Goal: Task Accomplishment & Management: Manage account settings

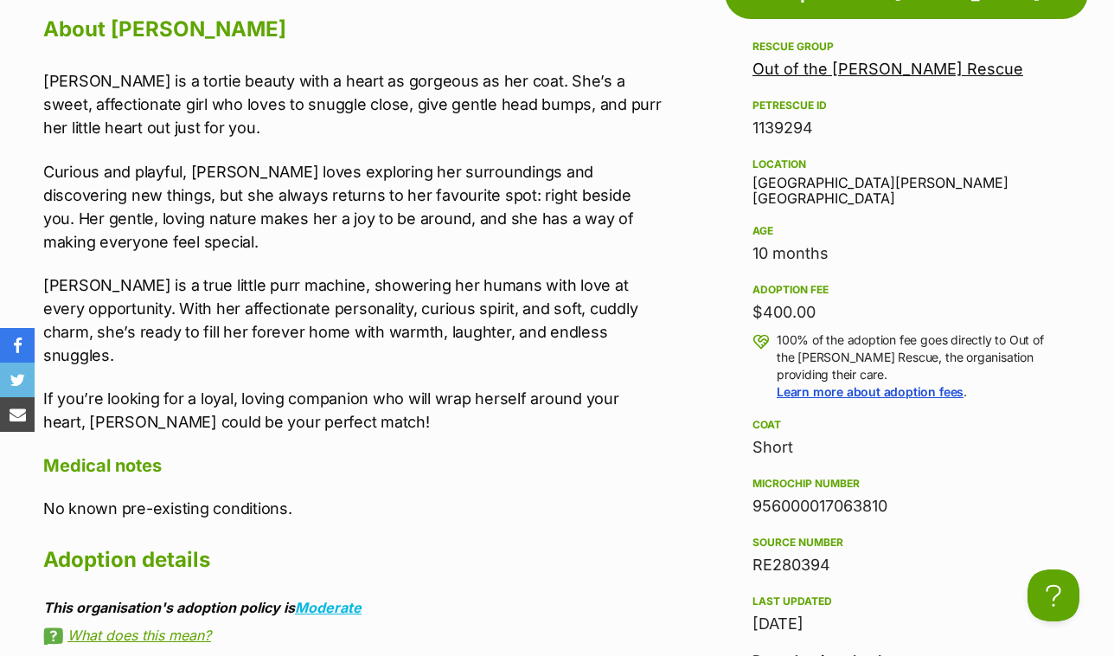
drag, startPoint x: 889, startPoint y: 491, endPoint x: 754, endPoint y: 488, distance: 135.0
click at [754, 494] on div "956000017063810" at bounding box center [907, 506] width 308 height 24
copy div "956000017063810"
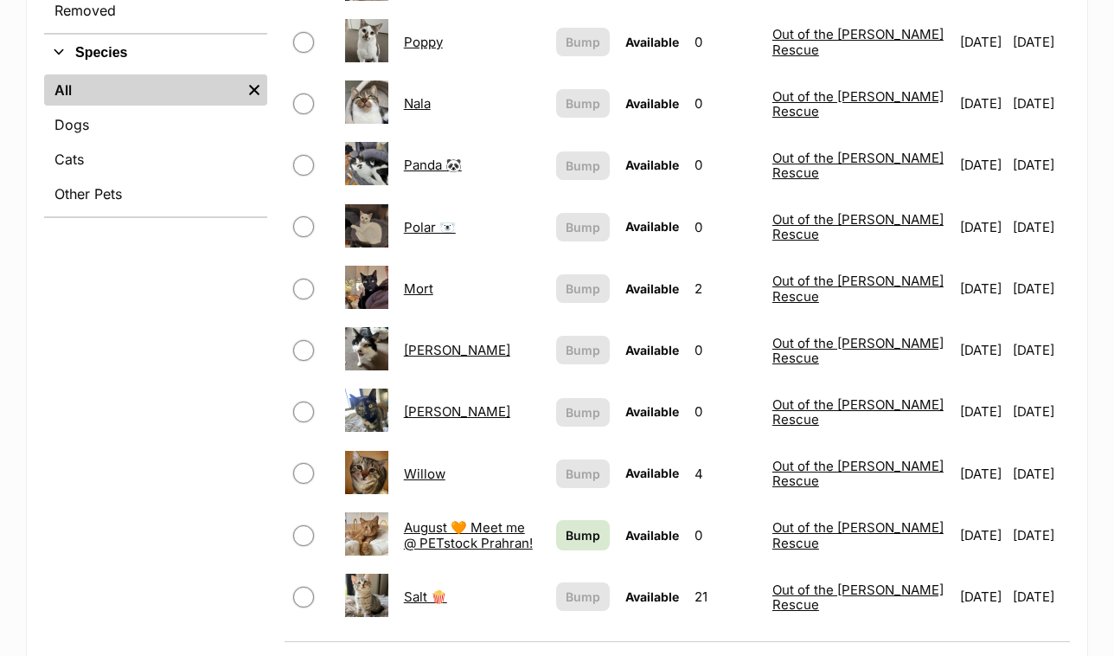
scroll to position [669, 0]
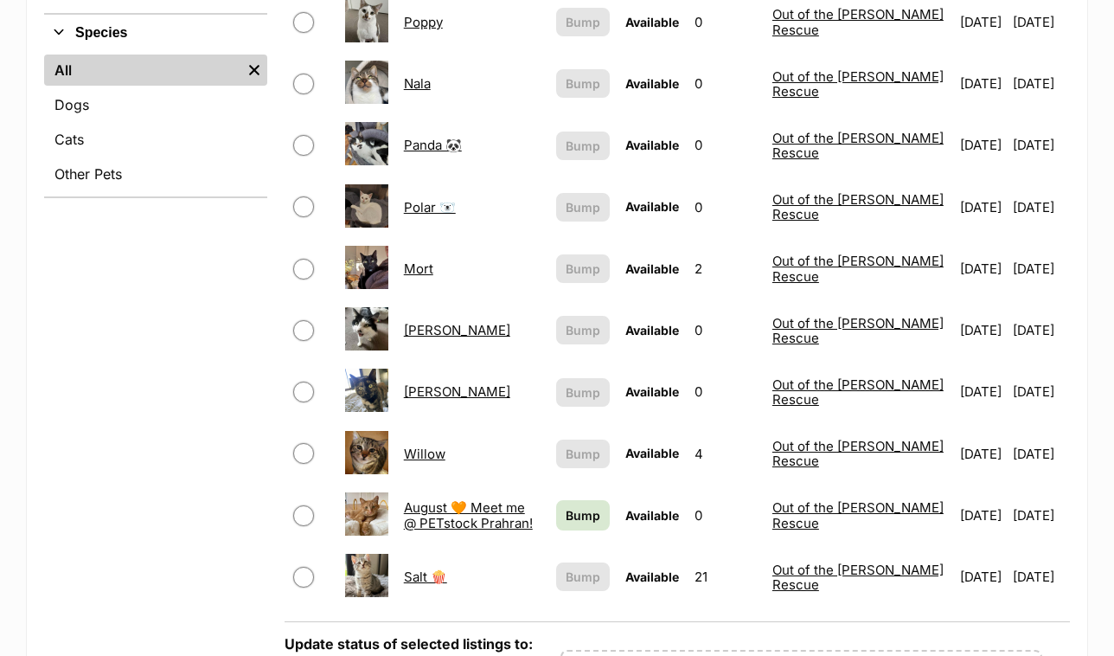
click at [419, 570] on link "Salt 🍿" at bounding box center [425, 576] width 43 height 16
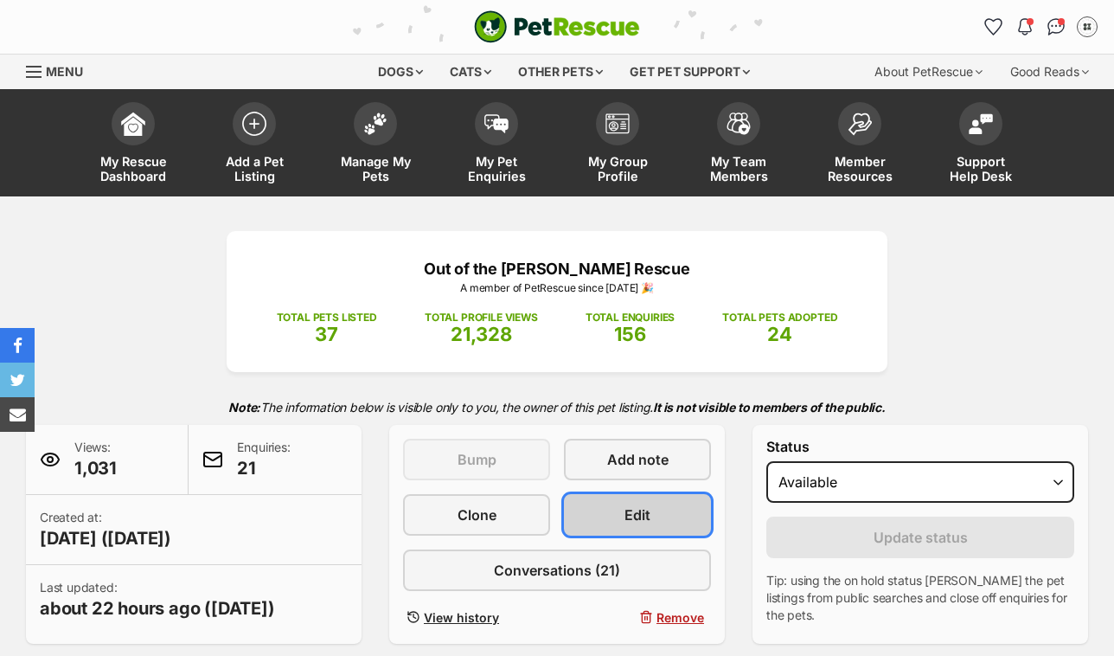
click at [586, 502] on link "Edit" at bounding box center [637, 515] width 147 height 42
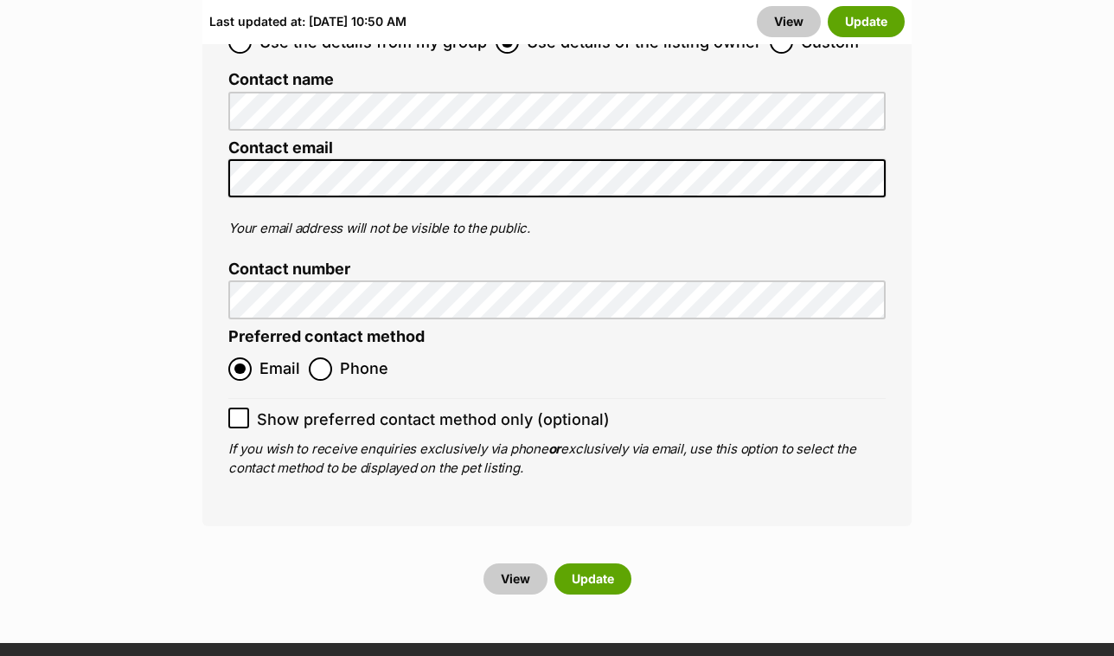
scroll to position [7243, 0]
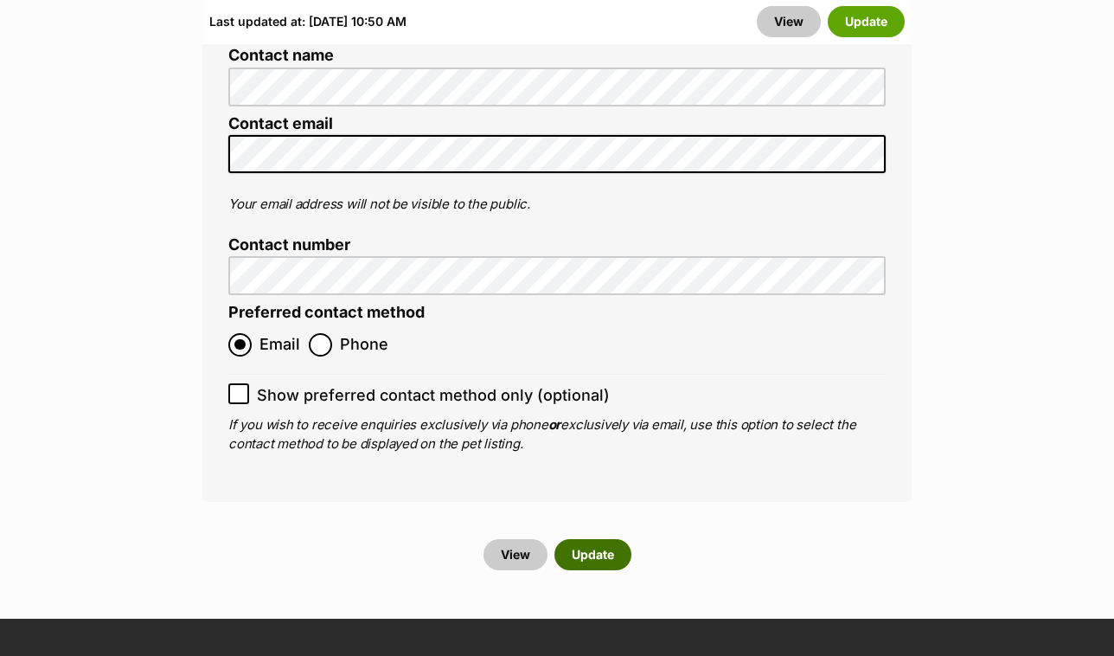
click at [612, 539] on button "Update" at bounding box center [592, 554] width 77 height 31
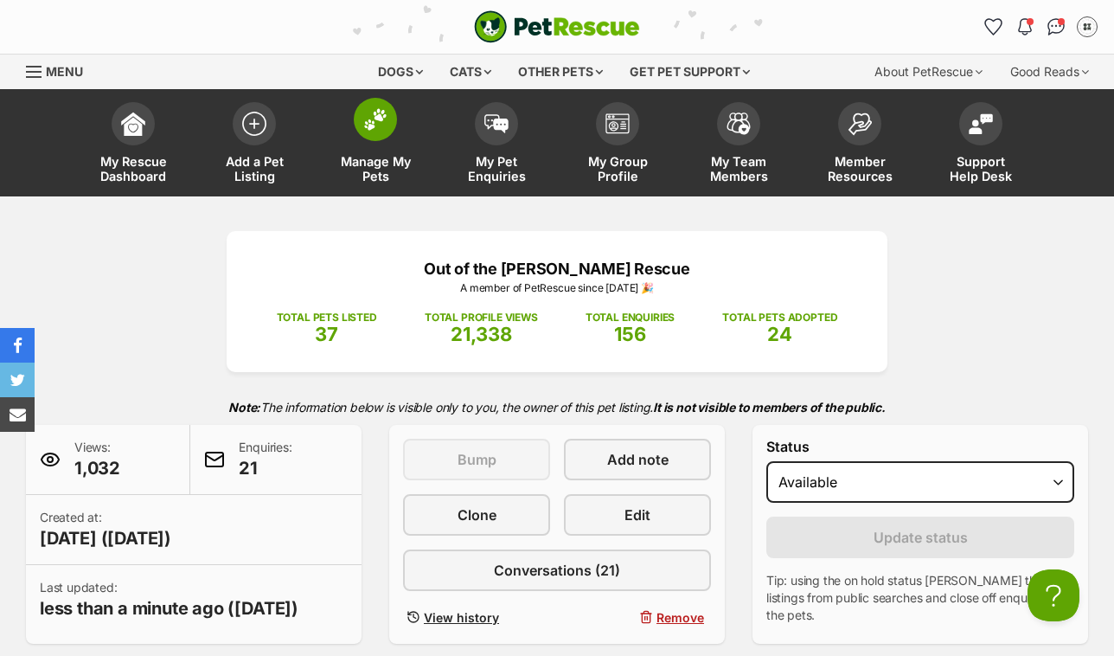
click at [392, 125] on span at bounding box center [375, 119] width 43 height 43
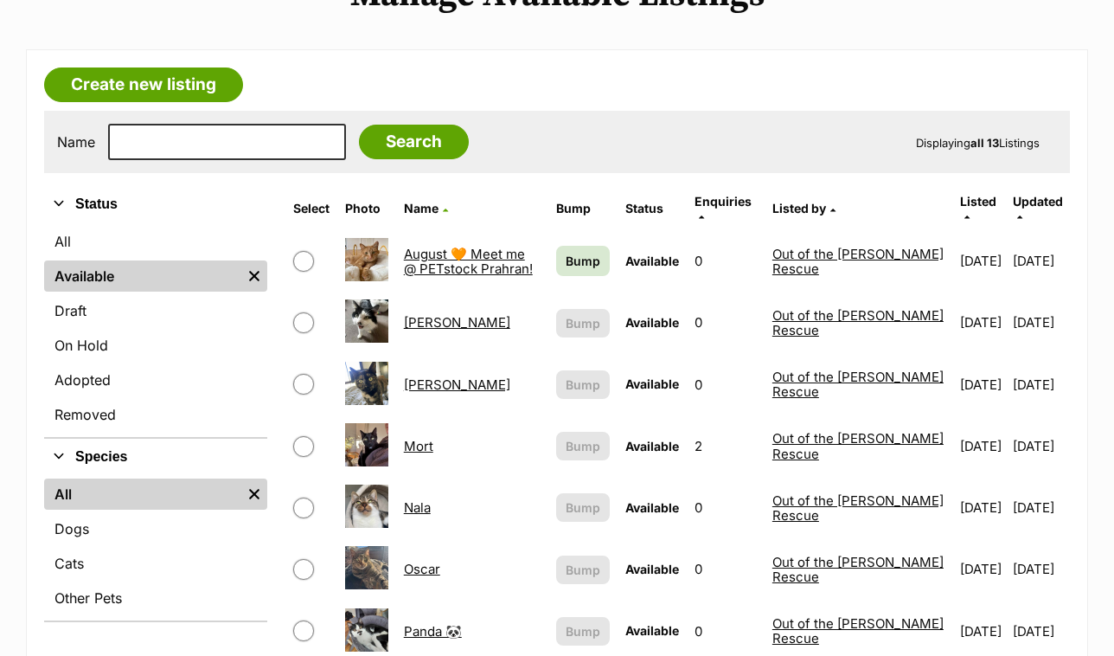
scroll to position [241, 0]
